Goal: Task Accomplishment & Management: Manage account settings

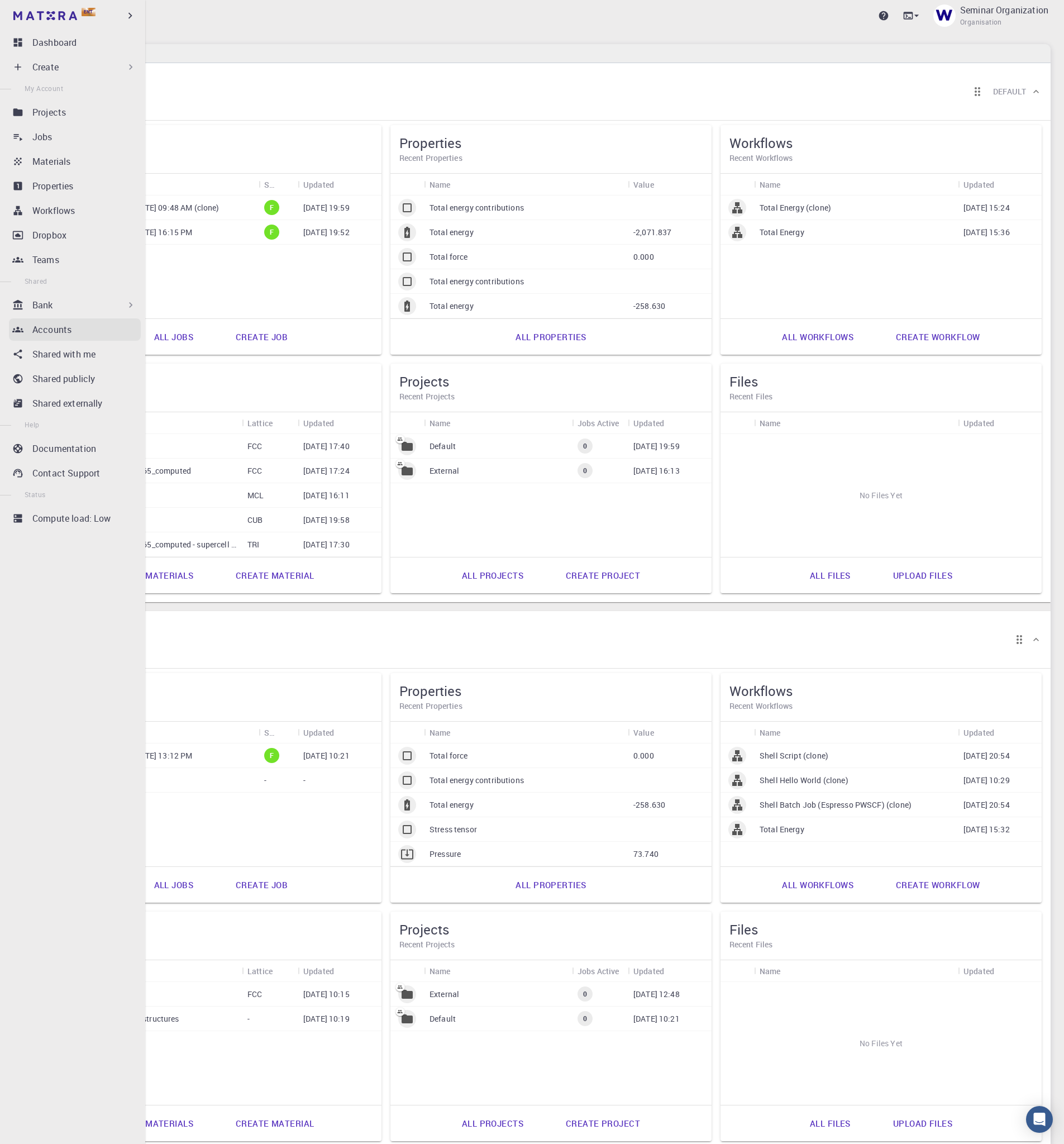
click at [53, 323] on p "Accounts" at bounding box center [52, 329] width 39 height 13
